Goal: Information Seeking & Learning: Learn about a topic

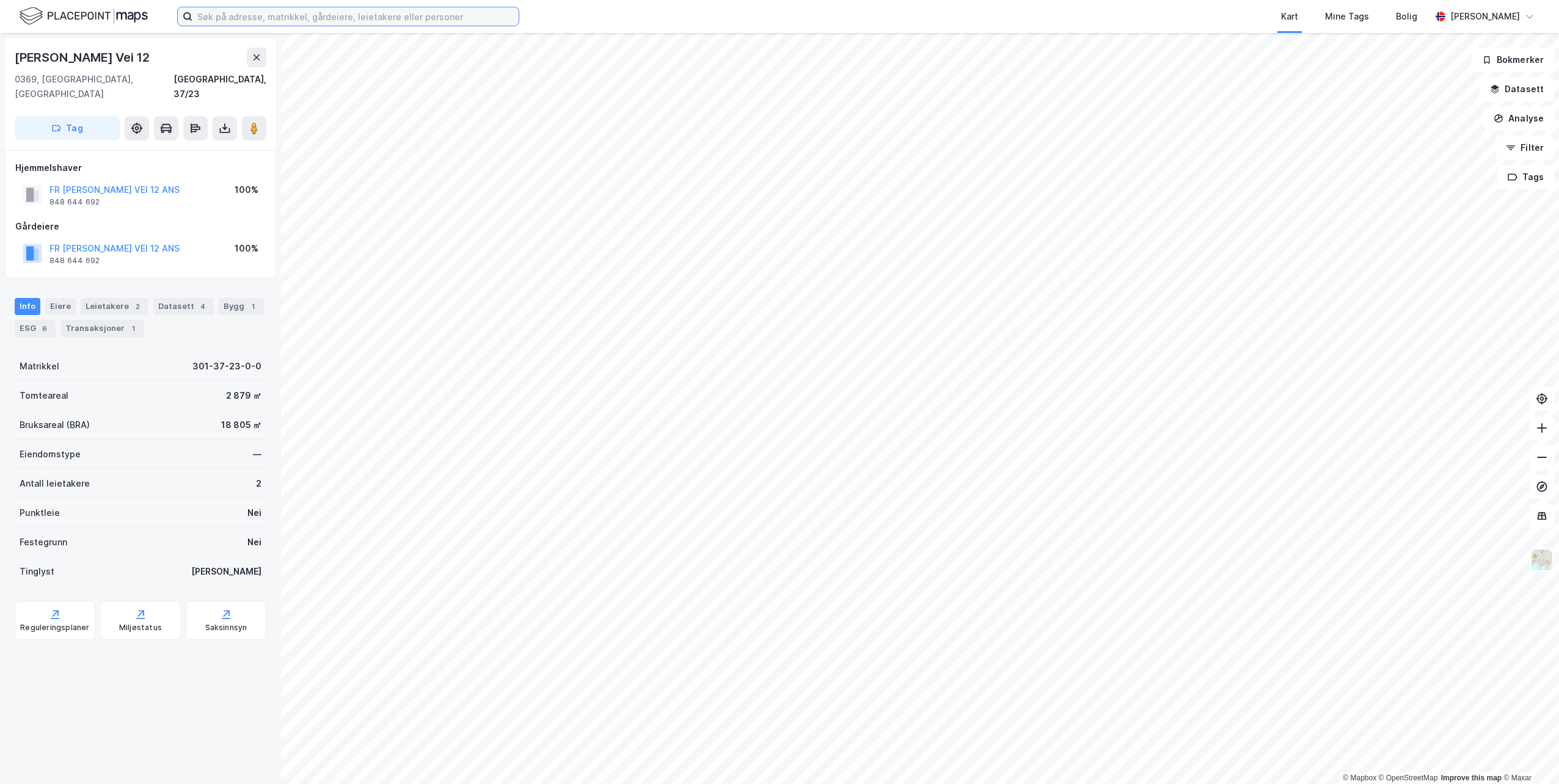
click at [253, 22] on input at bounding box center [355, 16] width 326 height 18
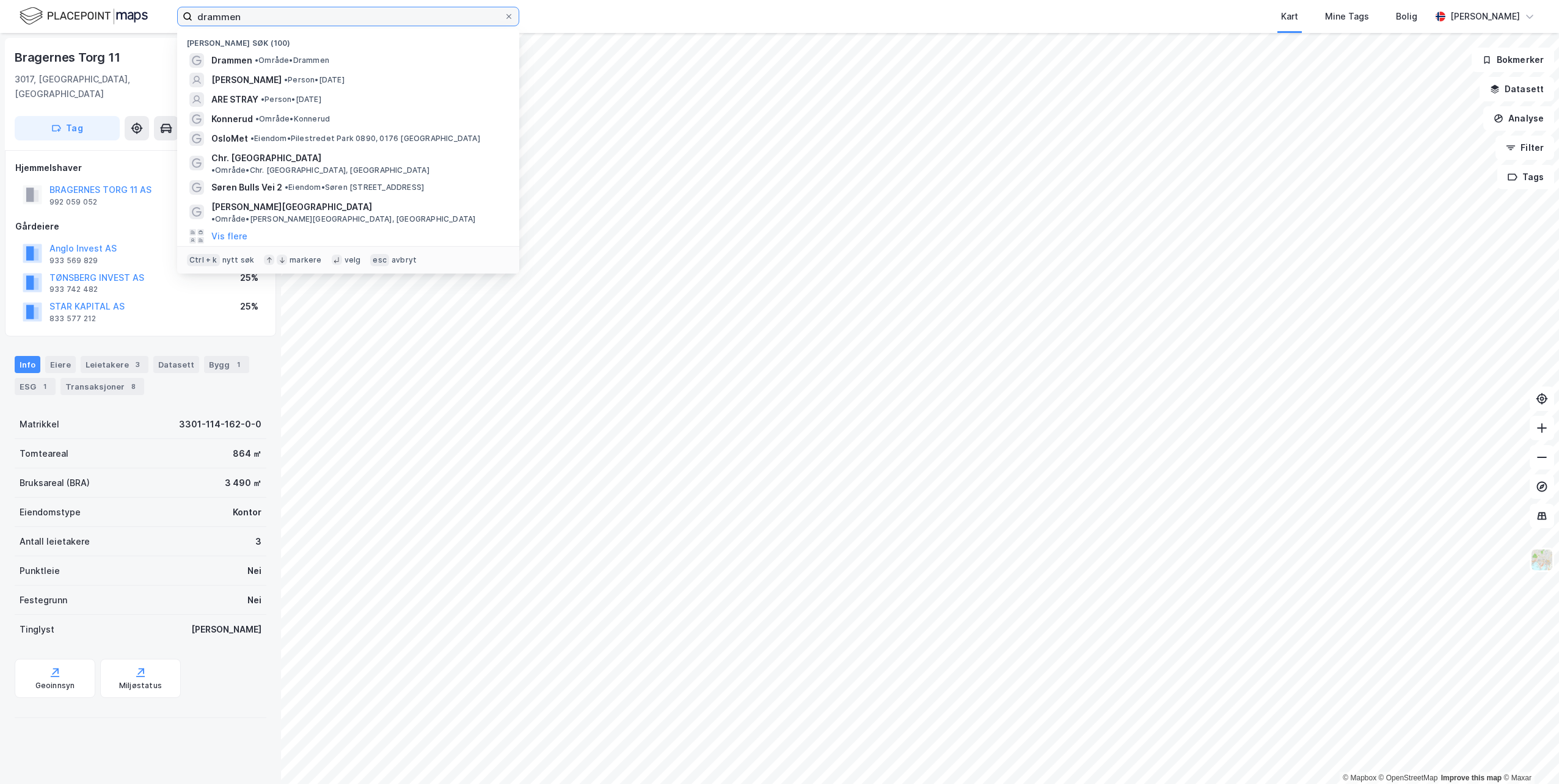
drag, startPoint x: 284, startPoint y: 20, endPoint x: 174, endPoint y: 9, distance: 110.5
click at [174, 9] on div "drammen Nylige søk (100) Drammen • Område • Drammen [PERSON_NAME] • Person • [D…" at bounding box center [779, 16] width 1559 height 33
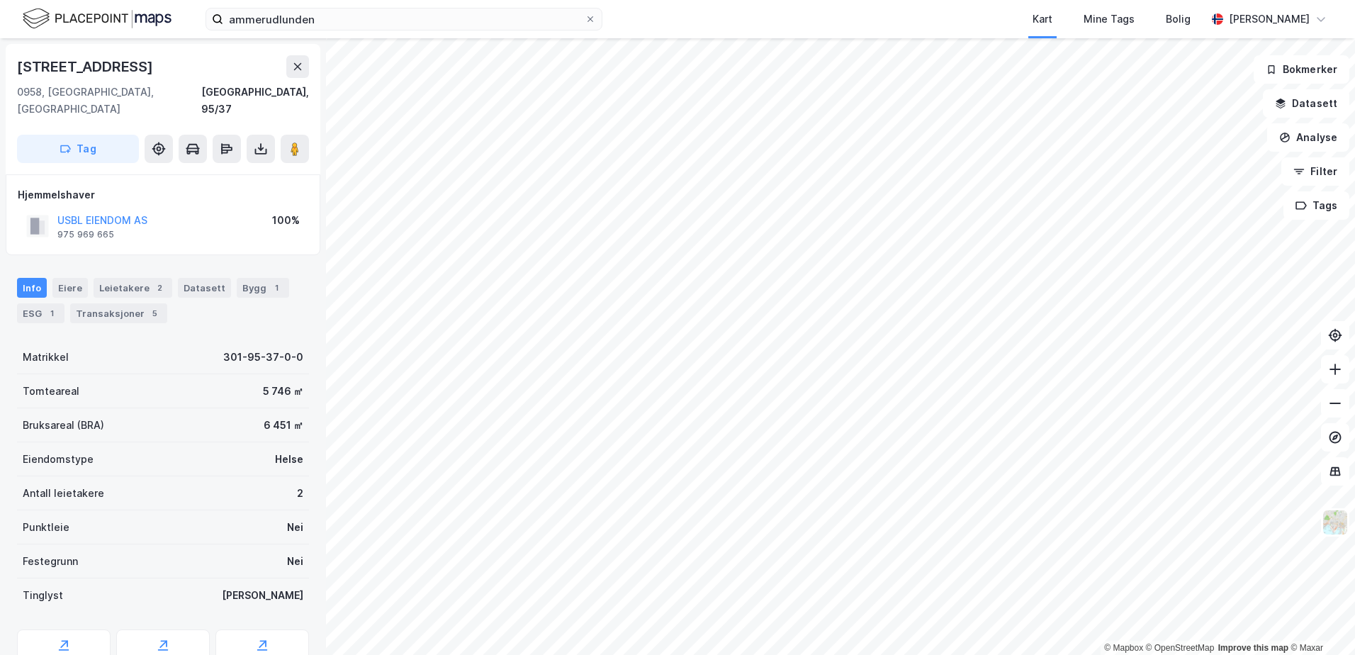
click at [1235, 0] on html "ammerudlunden Kart Mine Tags Bolig [PERSON_NAME] © Mapbox © OpenStreetMap Impro…" at bounding box center [677, 327] width 1355 height 655
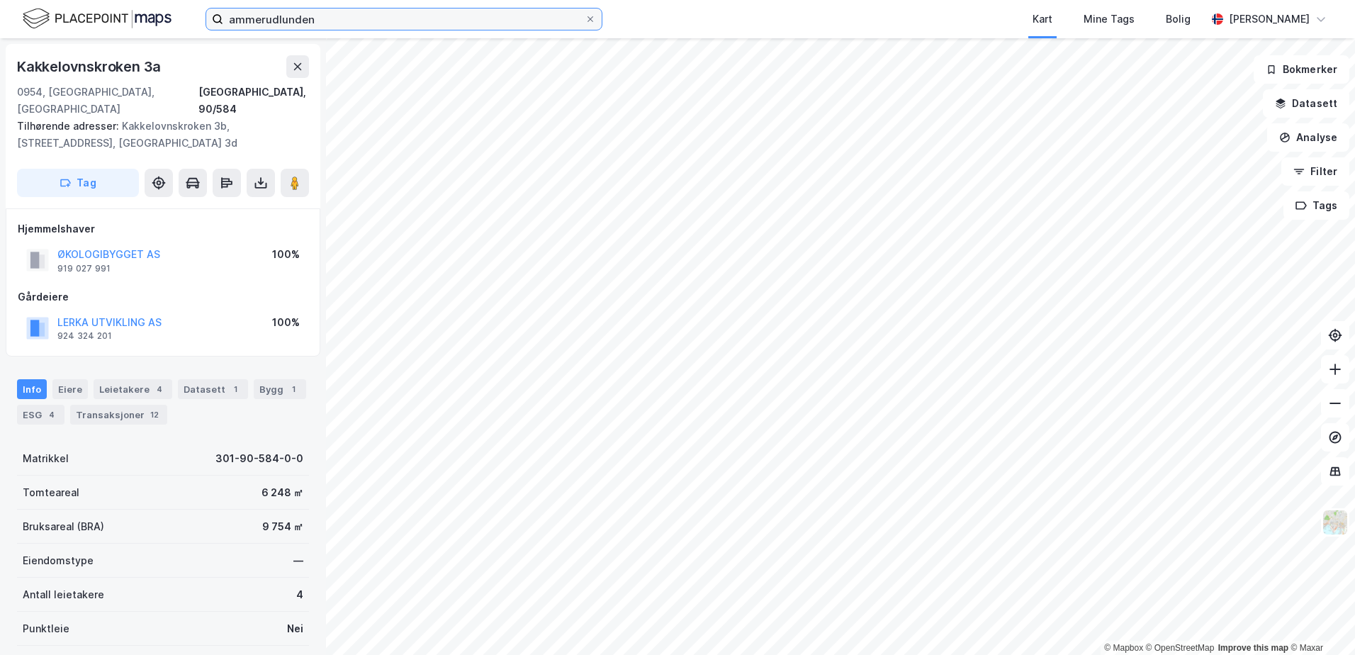
click at [323, 19] on input "ammerudlunden" at bounding box center [403, 19] width 361 height 21
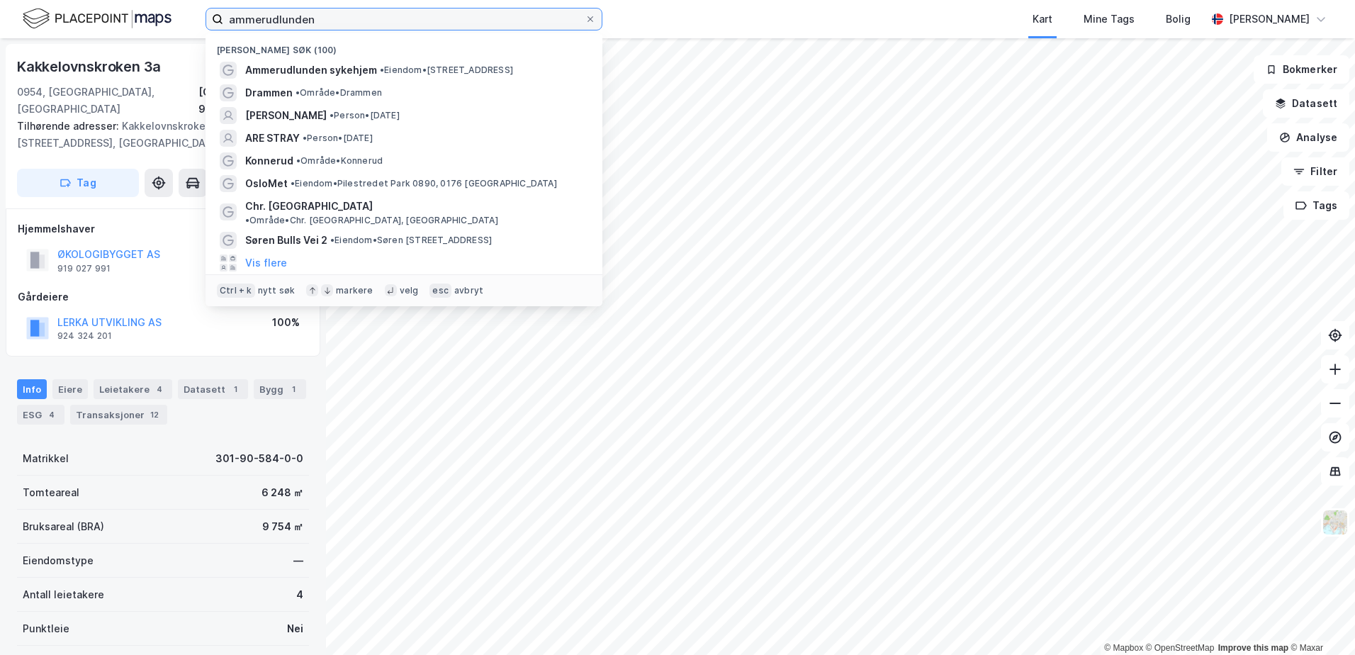
click at [323, 19] on input "ammerudlunden" at bounding box center [403, 19] width 361 height 21
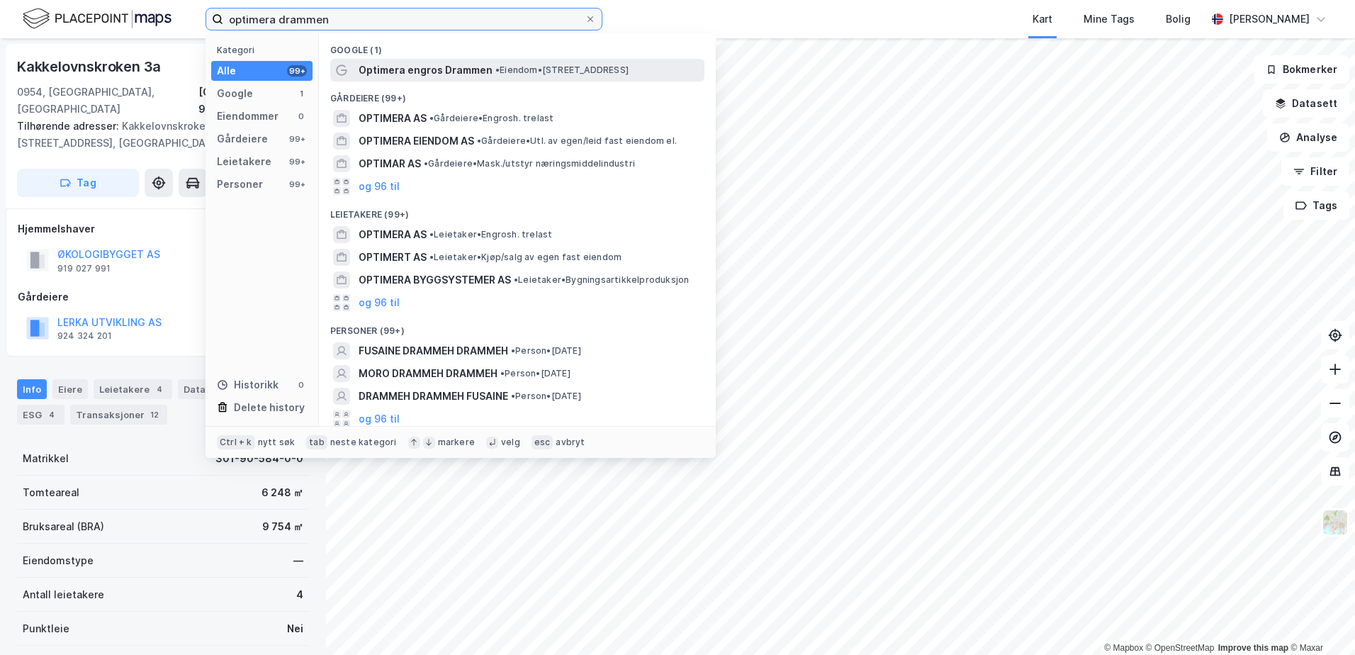
type input "optimera drammen"
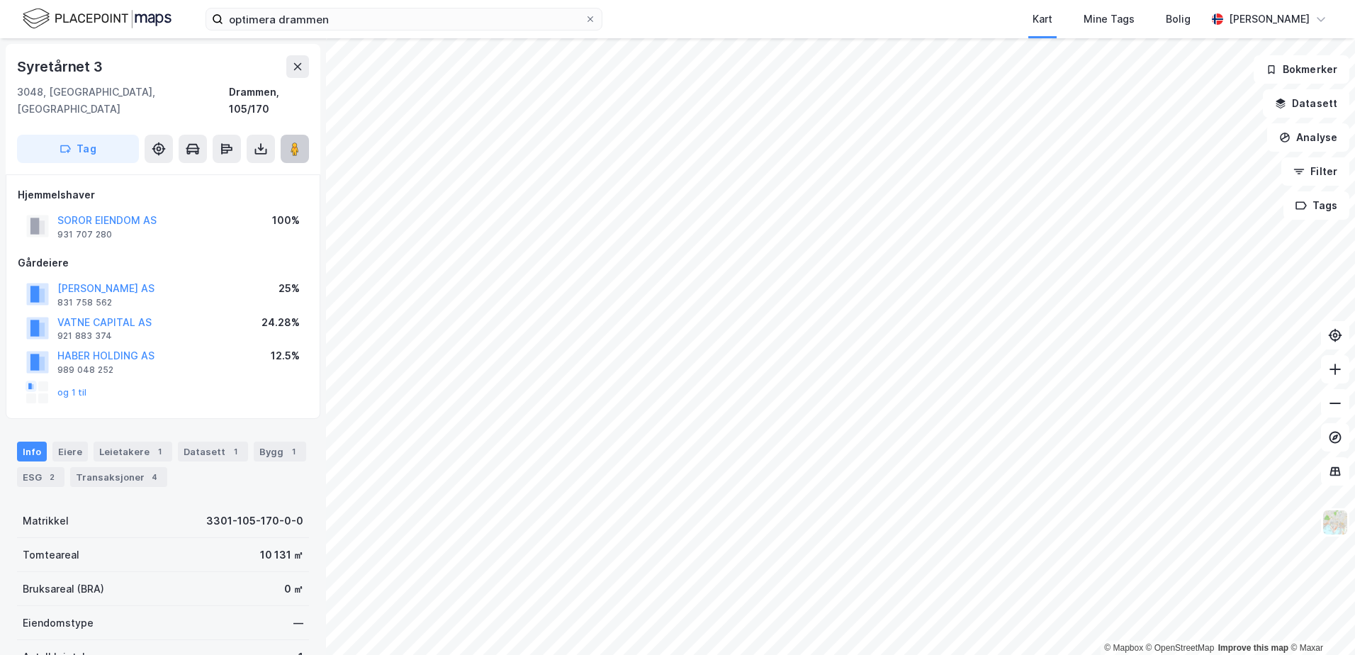
click at [291, 135] on button at bounding box center [295, 149] width 28 height 28
